Goal: Find contact information: Find contact information

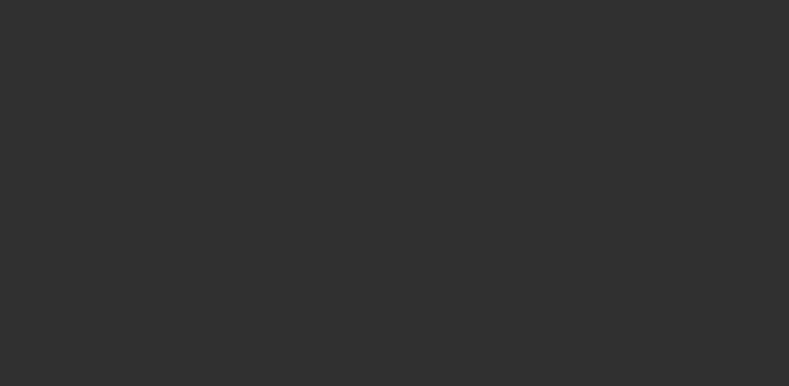
select select "10"
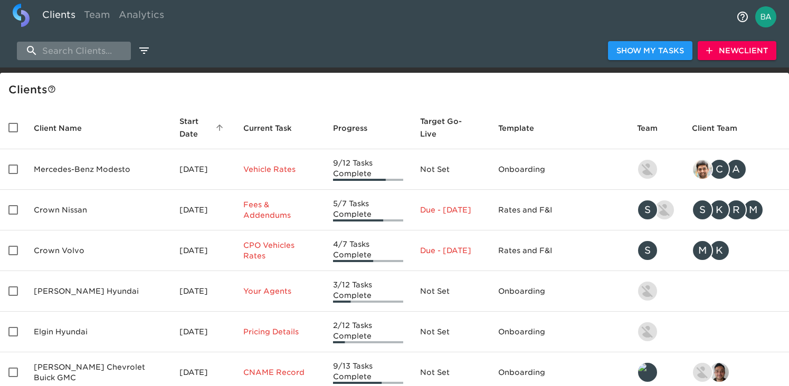
click at [87, 55] on input "search" at bounding box center [74, 51] width 114 height 18
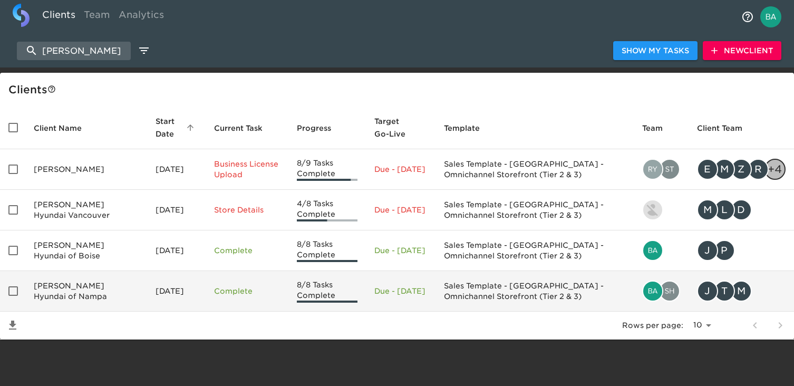
type input "[PERSON_NAME]"
click at [85, 289] on td "[PERSON_NAME] Hyundai of Nampa" at bounding box center [86, 291] width 122 height 41
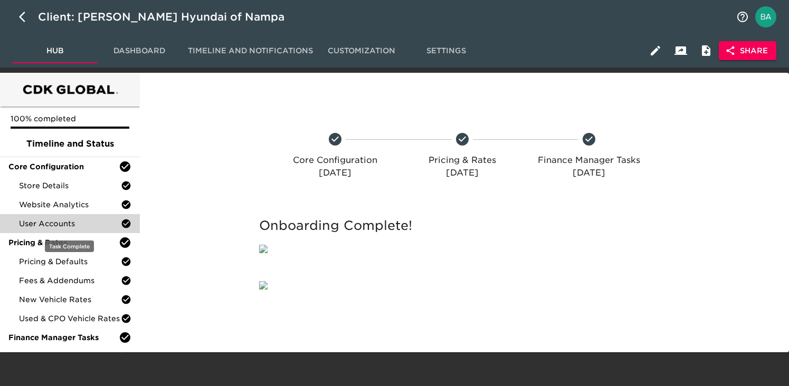
click at [85, 215] on div "User Accounts" at bounding box center [70, 223] width 140 height 19
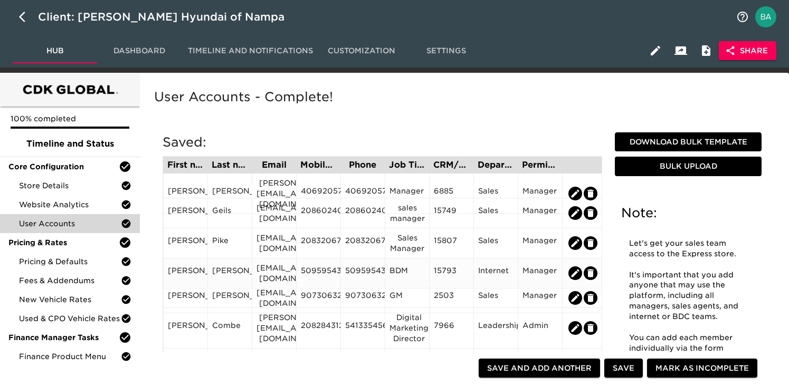
click at [314, 269] on div "5095954301" at bounding box center [318, 273] width 35 height 16
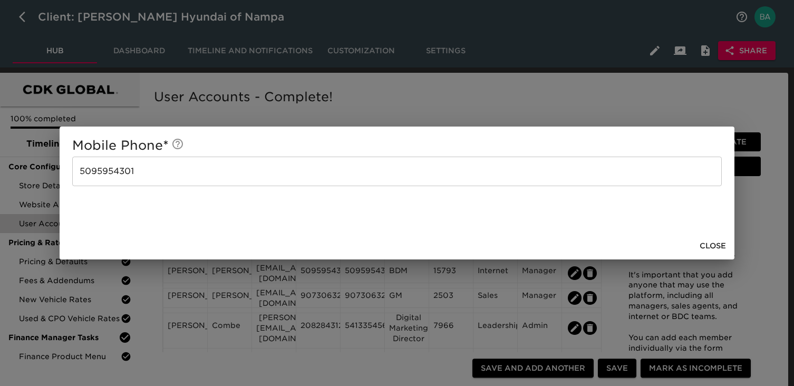
click at [471, 90] on div "Mobile Phone * [PHONE_NUMBER] ​ Close" at bounding box center [397, 193] width 794 height 386
